Goal: Register for event/course

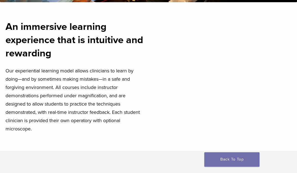
scroll to position [84, 0]
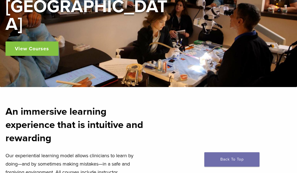
click at [42, 41] on link "View Courses" at bounding box center [32, 48] width 53 height 14
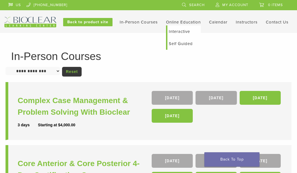
click at [184, 21] on link "Online Education" at bounding box center [183, 22] width 35 height 5
click at [180, 21] on link "Online Education" at bounding box center [183, 22] width 35 height 5
click at [177, 42] on link "Self Guided" at bounding box center [183, 44] width 33 height 12
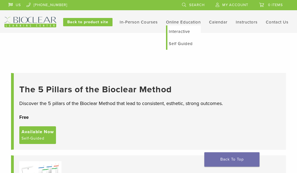
click at [182, 33] on link "Interactive" at bounding box center [183, 31] width 33 height 12
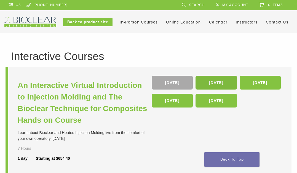
click at [209, 83] on link "22 Nov" at bounding box center [216, 83] width 41 height 14
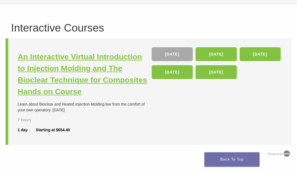
scroll to position [30, 0]
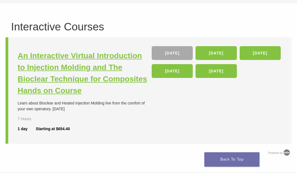
click at [62, 93] on h3 "An Interactive Virtual Introduction to Injection Molding and The Bioclear Techn…" at bounding box center [84, 73] width 132 height 46
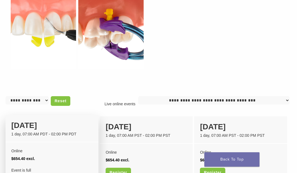
scroll to position [369, 0]
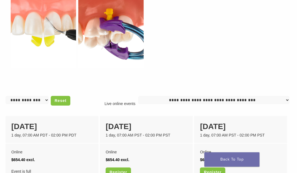
click at [256, 41] on img at bounding box center [220, 30] width 143 height 99
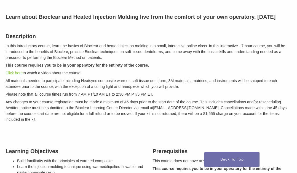
scroll to position [84, 0]
